Goal: Transaction & Acquisition: Subscribe to service/newsletter

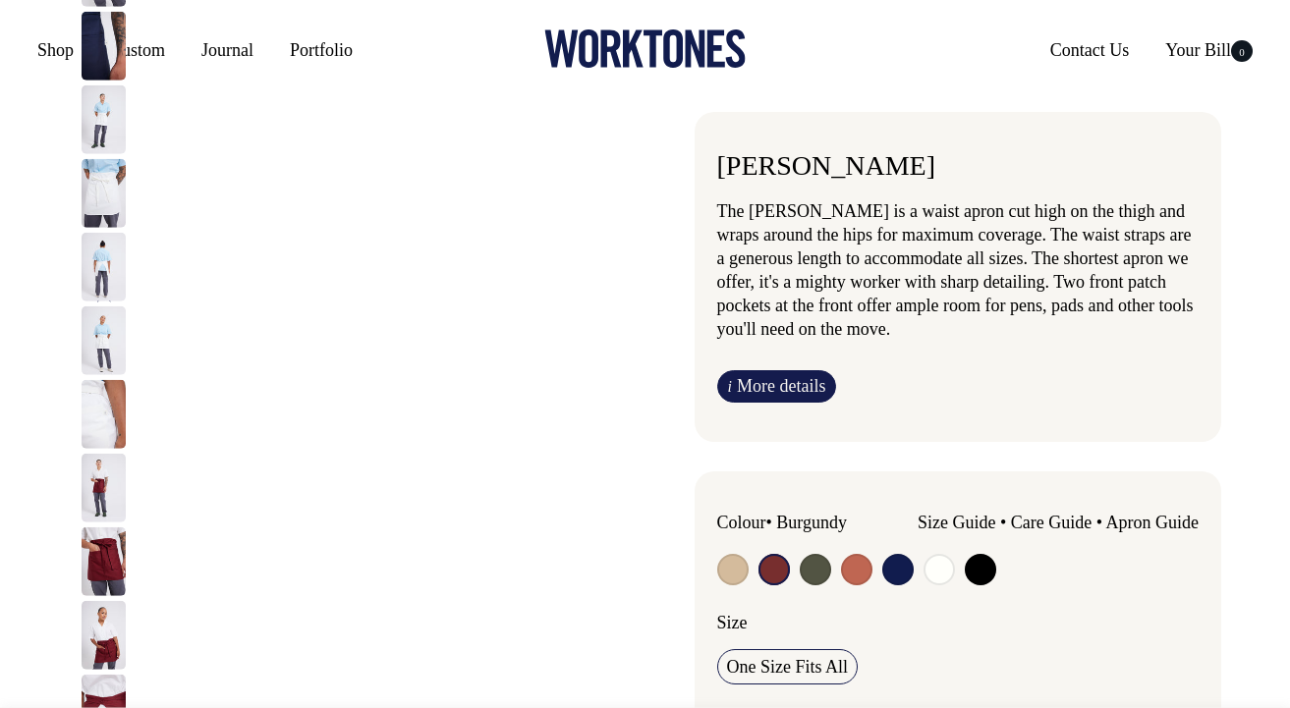
select select "Burgundy"
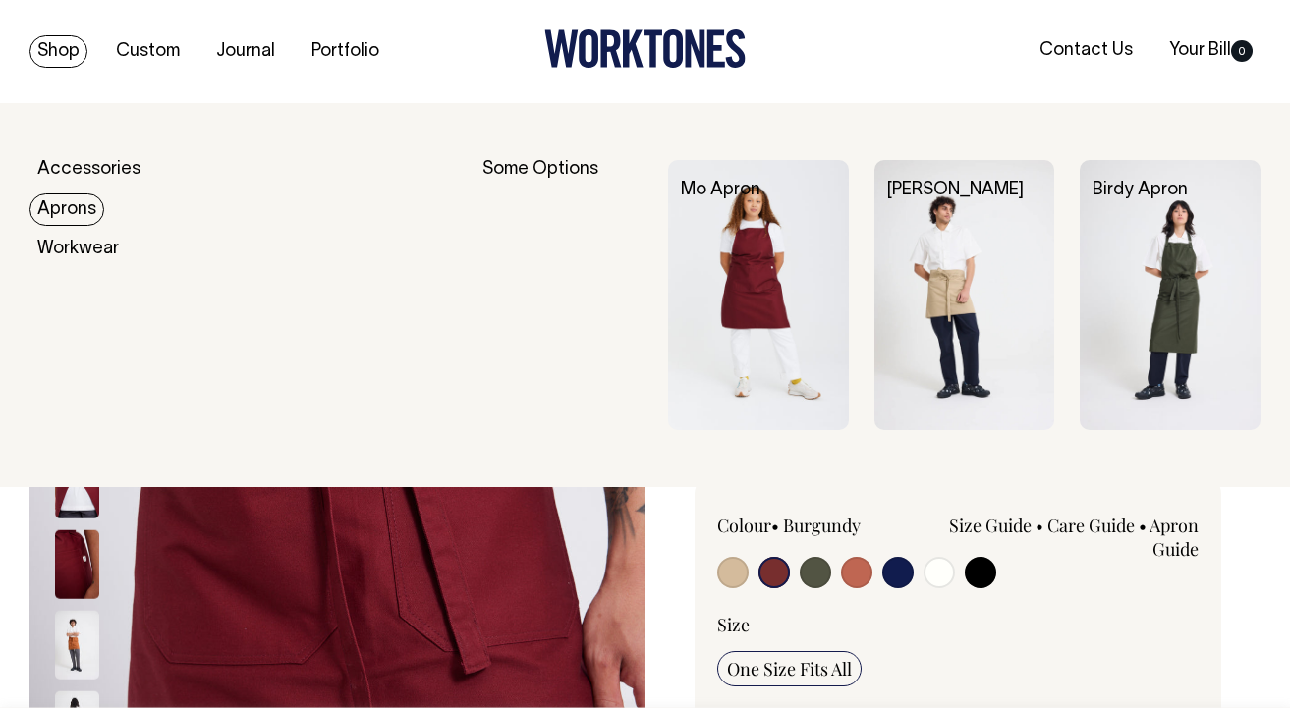
click at [77, 211] on link "Aprons" at bounding box center [66, 210] width 75 height 32
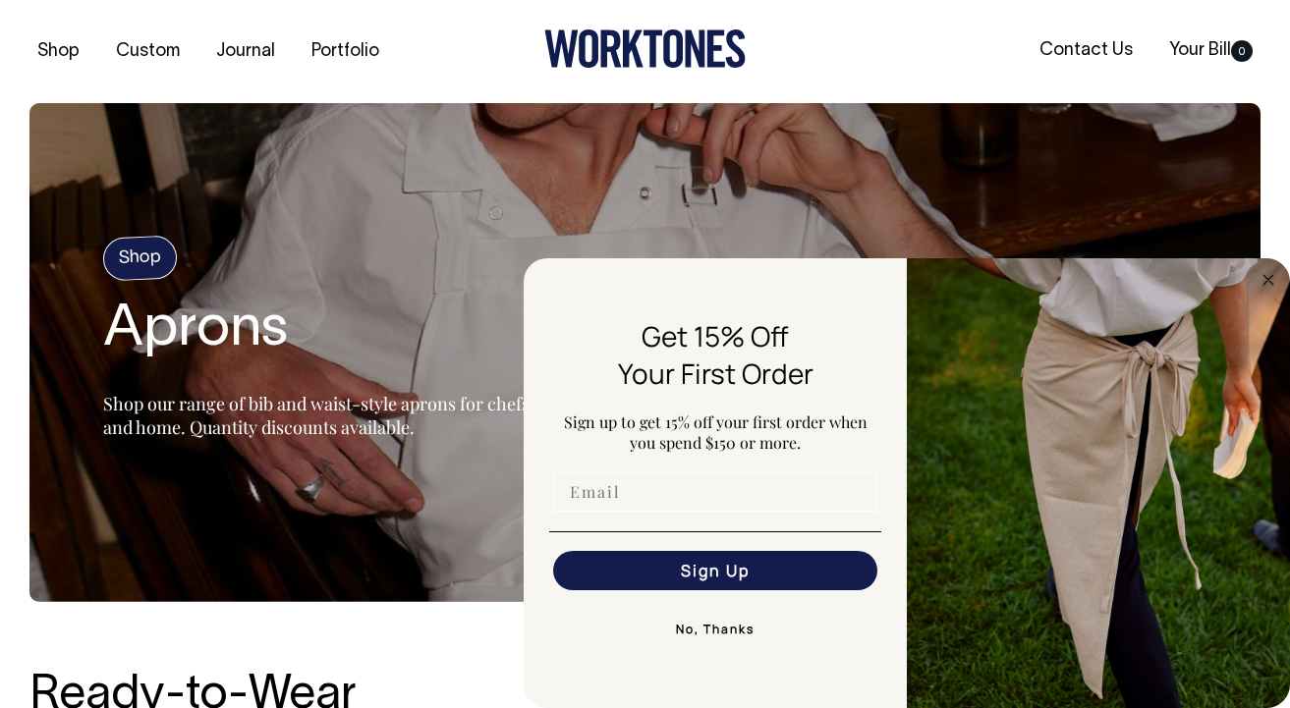
click at [627, 498] on input "Email" at bounding box center [715, 492] width 324 height 39
type input "[PERSON_NAME][EMAIL_ADDRESS][DOMAIN_NAME]"
click at [738, 563] on button "Sign Up" at bounding box center [715, 570] width 324 height 39
